Goal: Navigation & Orientation: Find specific page/section

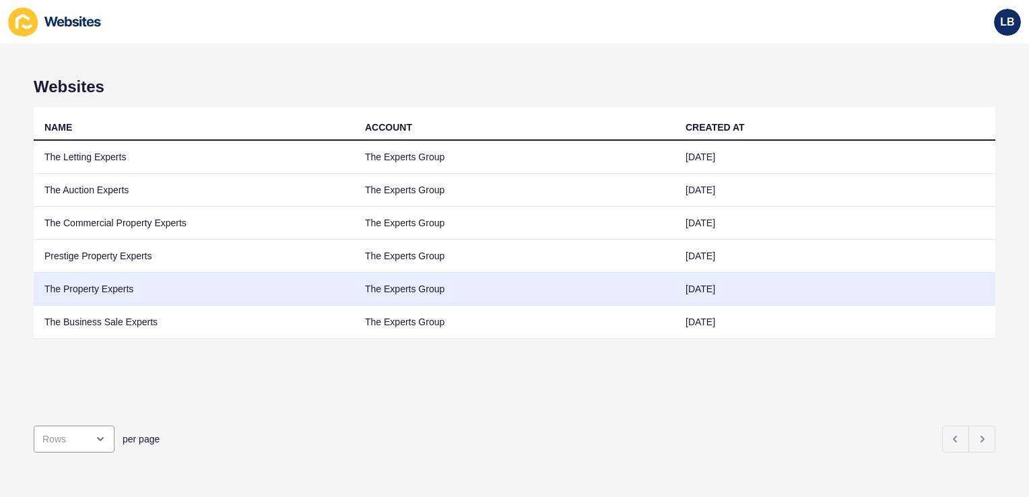
click at [124, 290] on td "The Property Experts" at bounding box center [194, 289] width 321 height 33
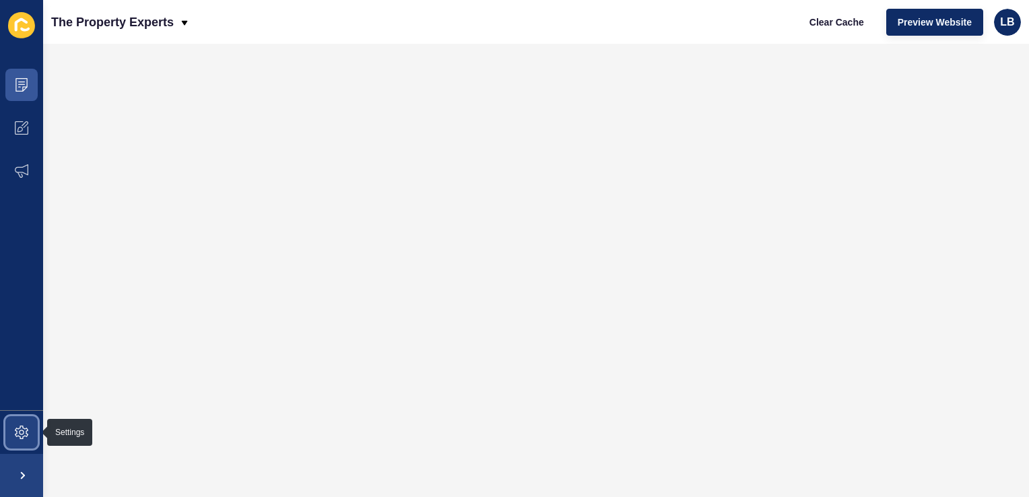
click at [23, 441] on span at bounding box center [21, 432] width 43 height 43
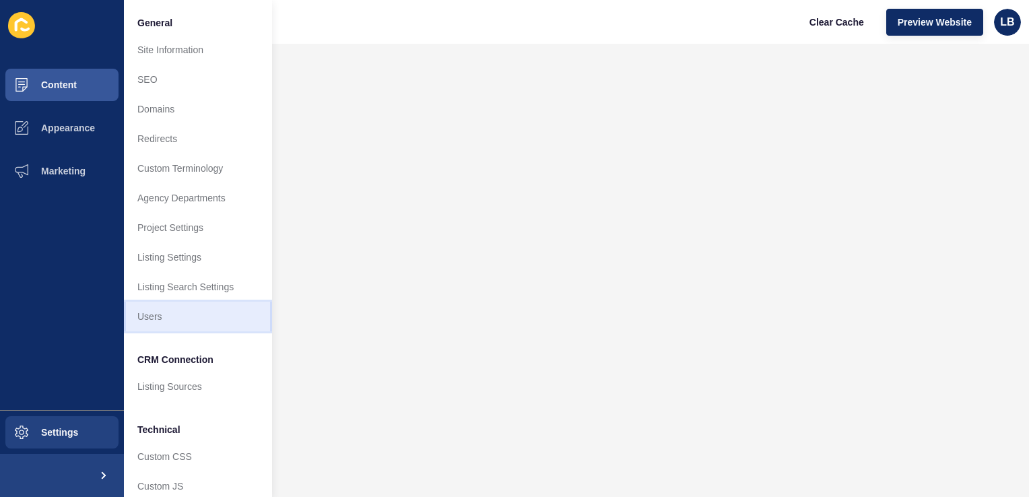
click at [160, 323] on link "Users" at bounding box center [198, 317] width 148 height 30
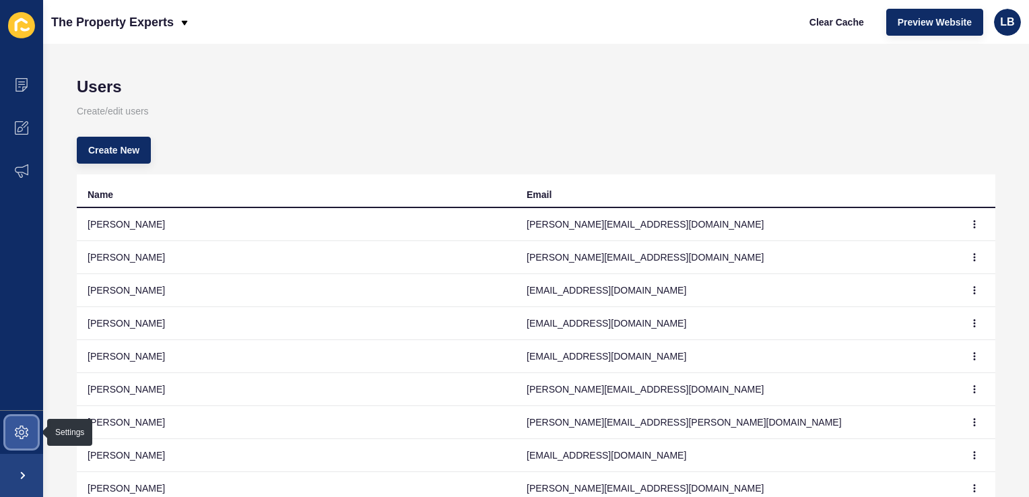
click at [23, 434] on icon at bounding box center [21, 432] width 5 height 5
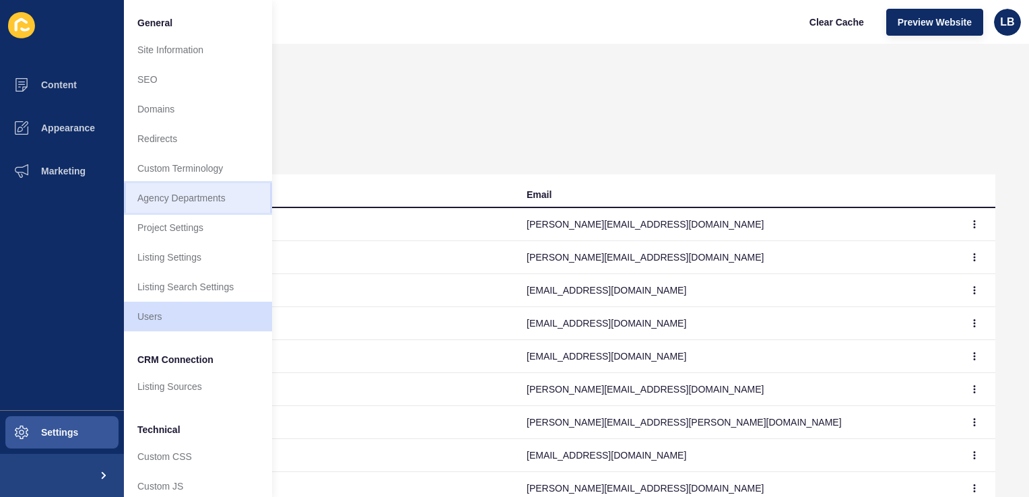
click at [209, 200] on link "Agency Departments" at bounding box center [198, 198] width 148 height 30
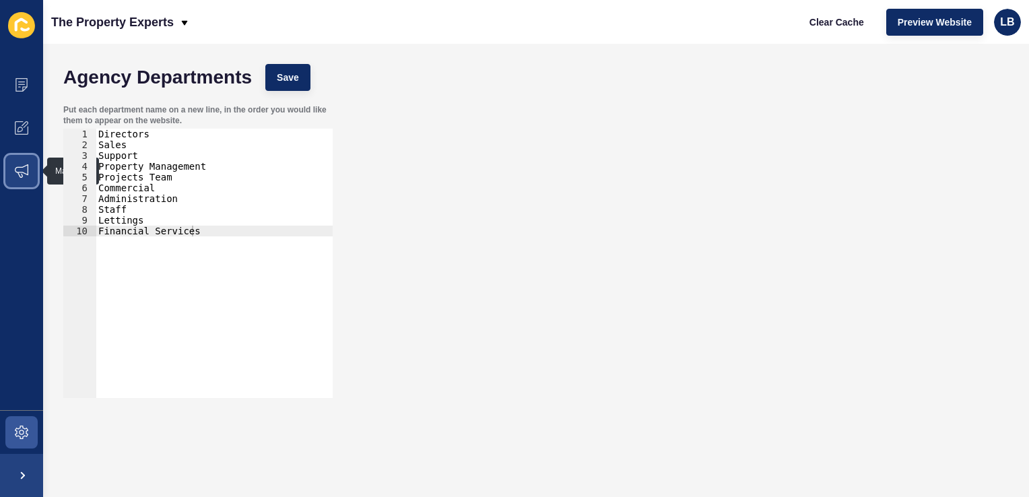
click at [22, 168] on icon at bounding box center [21, 170] width 13 height 13
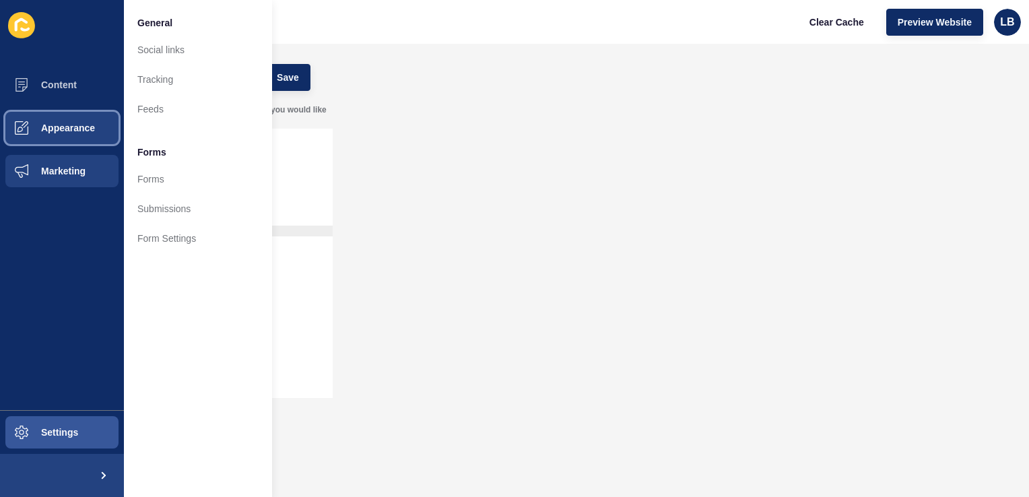
click at [32, 113] on span at bounding box center [21, 127] width 43 height 43
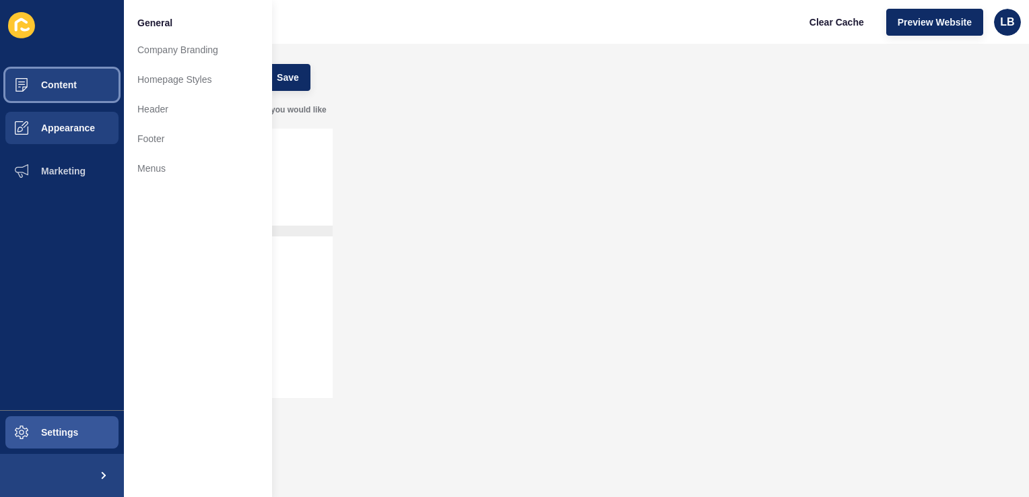
click at [44, 89] on span "Content" at bounding box center [37, 84] width 79 height 11
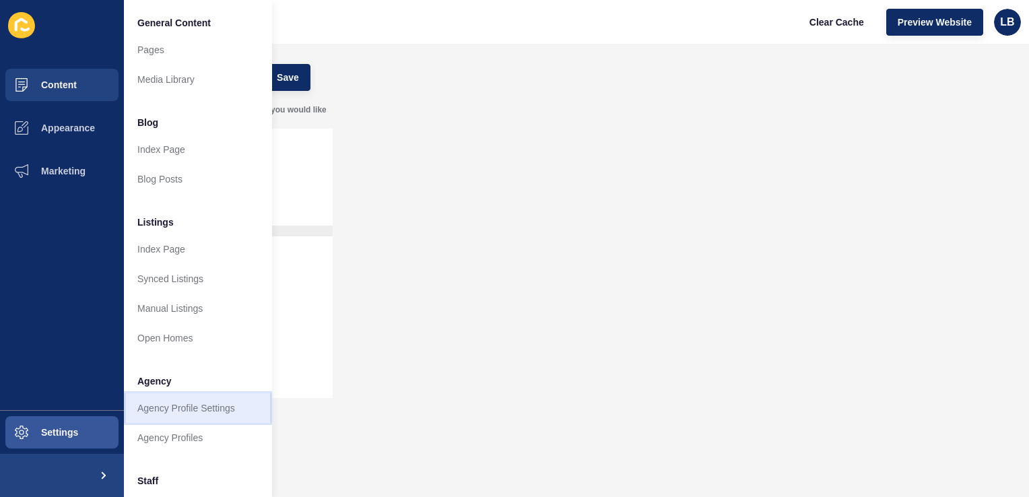
click at [187, 412] on link "Agency Profile Settings" at bounding box center [198, 408] width 148 height 30
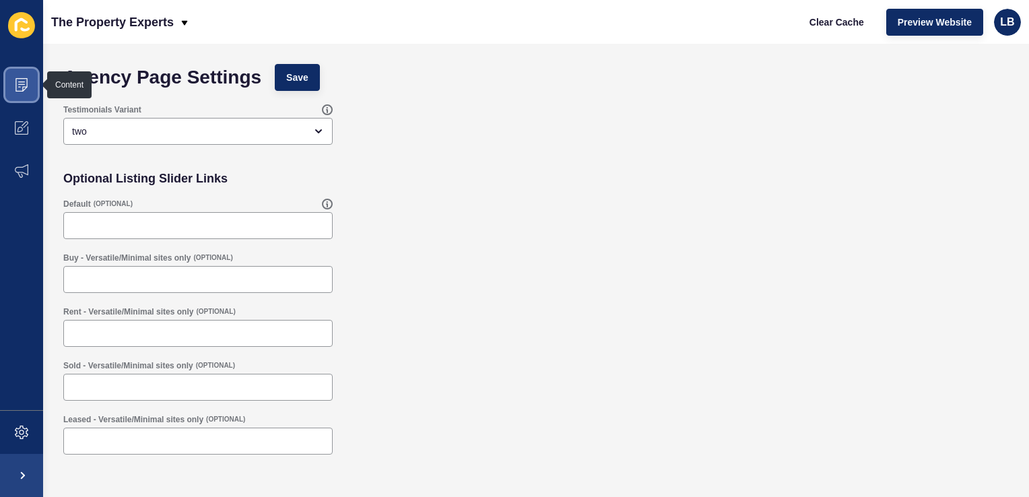
click at [22, 93] on span at bounding box center [21, 84] width 43 height 43
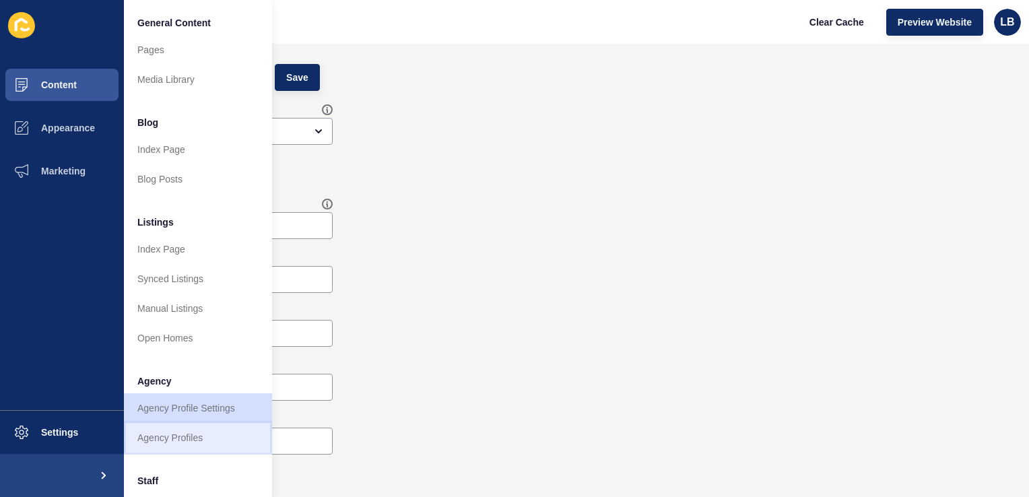
click at [155, 438] on link "Agency Profiles" at bounding box center [198, 438] width 148 height 30
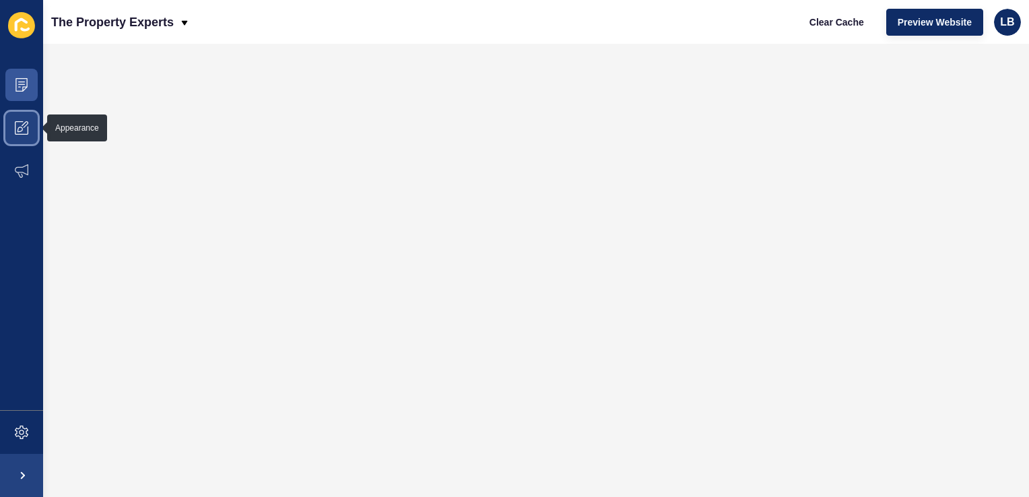
click at [26, 129] on icon at bounding box center [21, 127] width 13 height 13
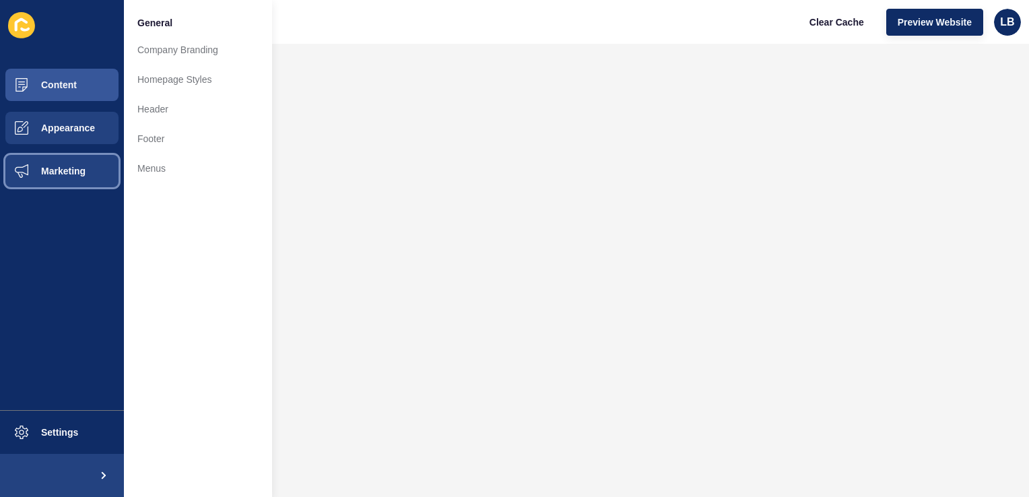
click at [43, 176] on span "Marketing" at bounding box center [42, 171] width 88 height 11
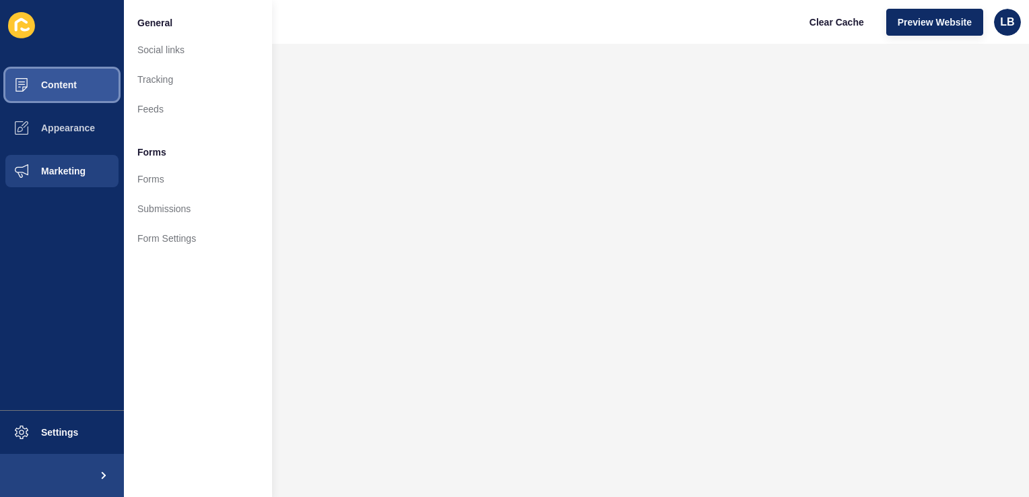
click at [59, 84] on span "Content" at bounding box center [37, 84] width 79 height 11
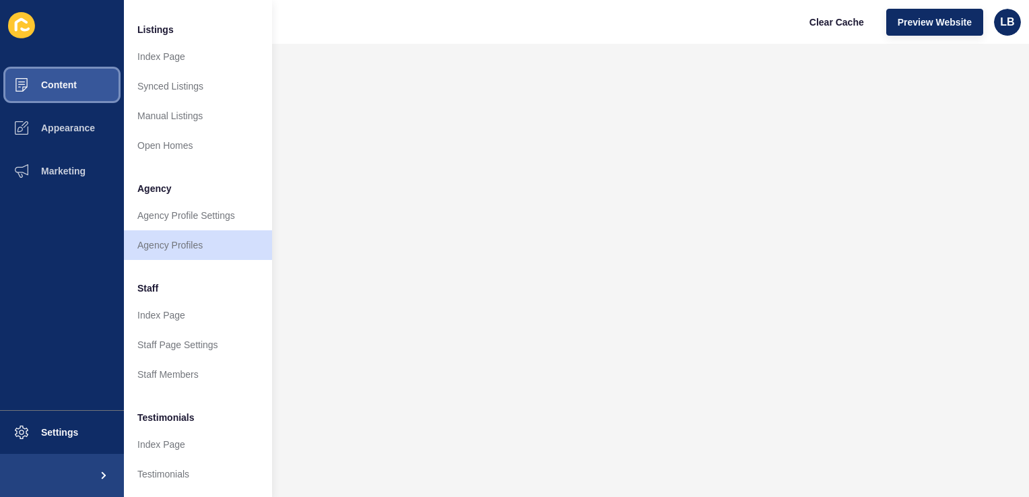
scroll to position [218, 0]
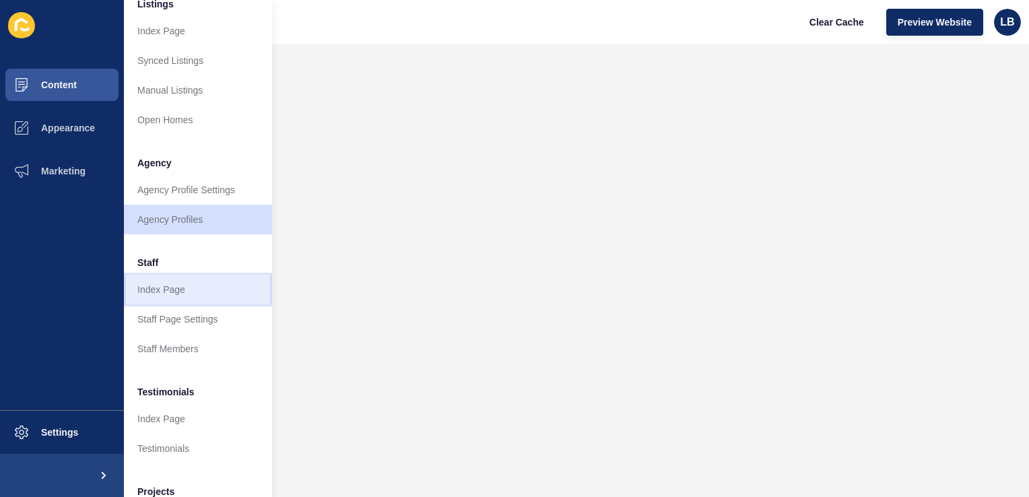
click at [171, 294] on link "Index Page" at bounding box center [198, 290] width 148 height 30
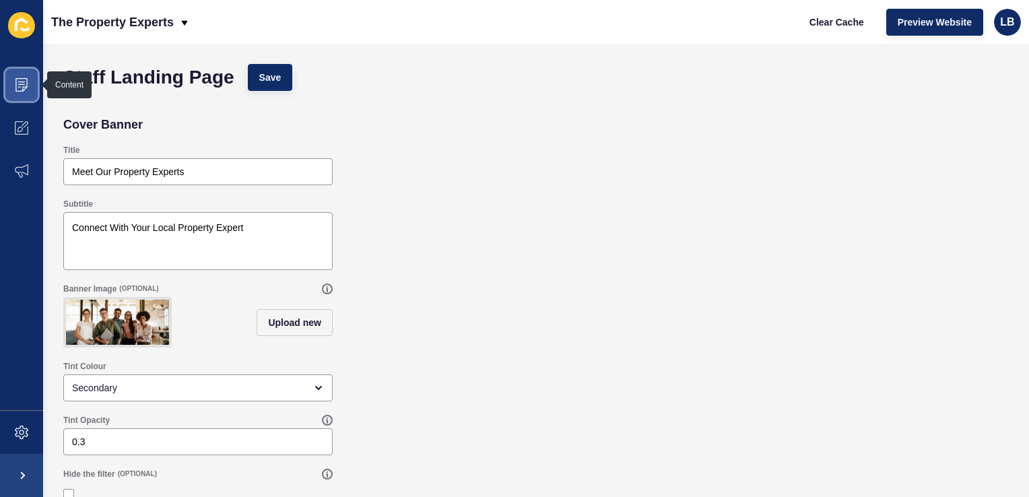
click at [20, 71] on span at bounding box center [21, 84] width 43 height 43
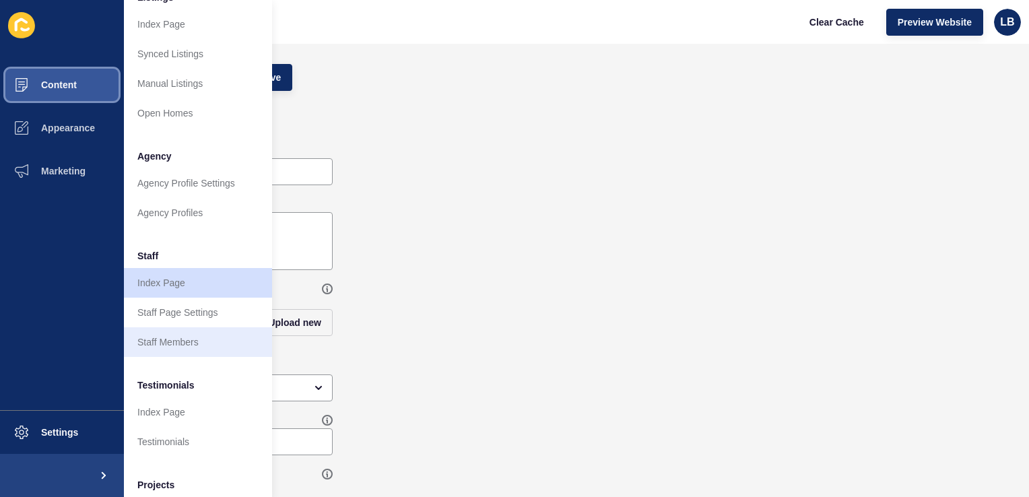
scroll to position [226, 0]
click at [180, 341] on link "Staff Members" at bounding box center [198, 341] width 148 height 30
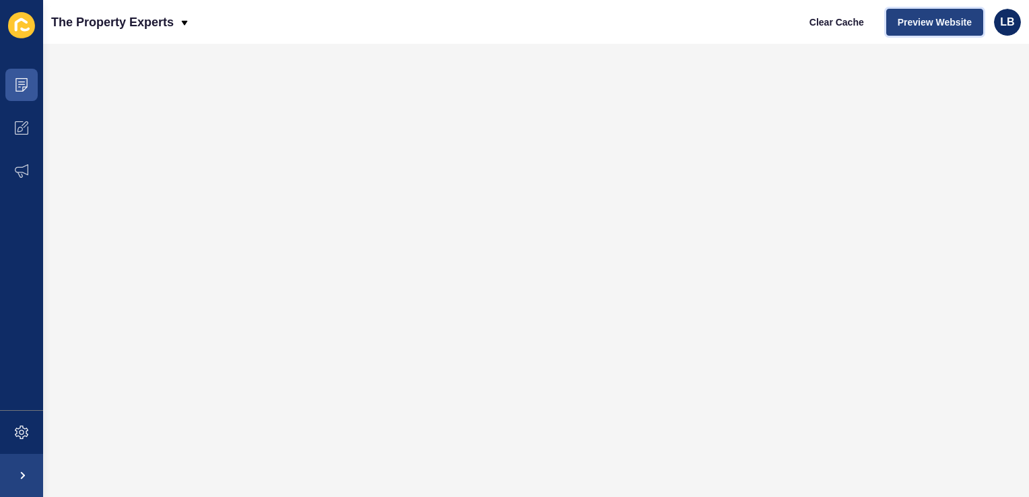
click at [913, 20] on span "Preview Website" at bounding box center [935, 21] width 74 height 13
